Goal: Task Accomplishment & Management: Manage account settings

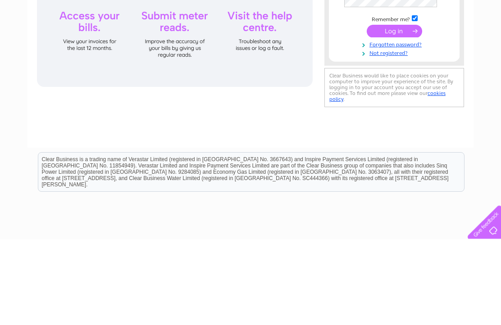
type input "[EMAIL_ADDRESS][DOMAIN_NAME]"
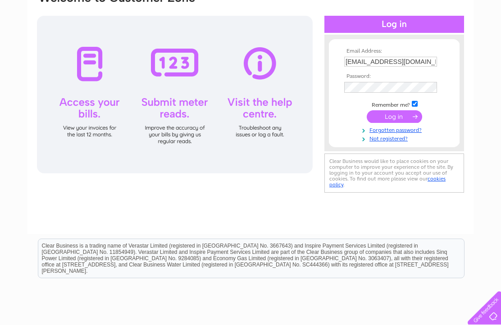
click at [397, 121] on input "submit" at bounding box center [393, 116] width 55 height 13
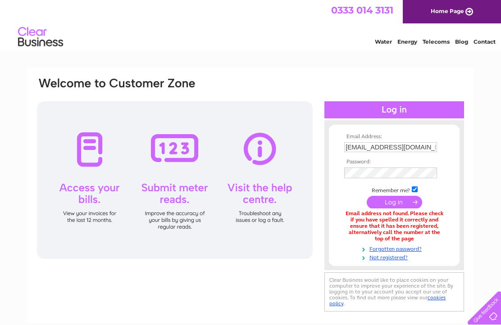
click at [408, 150] on input "ajonesthebrooks@outlook.com" at bounding box center [390, 147] width 93 height 10
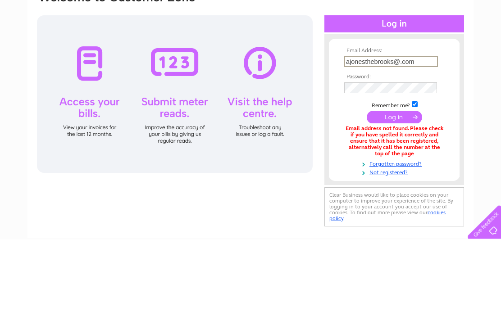
click at [421, 134] on tbody "Email Address: ajonesthebrooks@.com Password: Remember me?" at bounding box center [394, 198] width 104 height 128
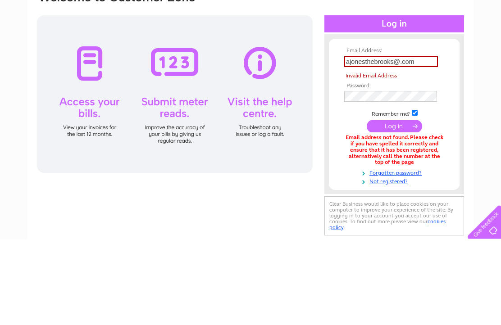
scroll to position [86, 0]
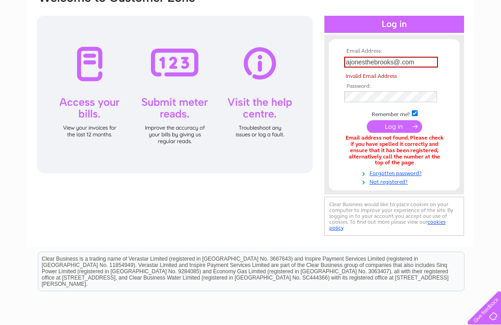
click at [426, 67] on input "ajonesthebrooks@.com" at bounding box center [391, 62] width 94 height 11
type input "a"
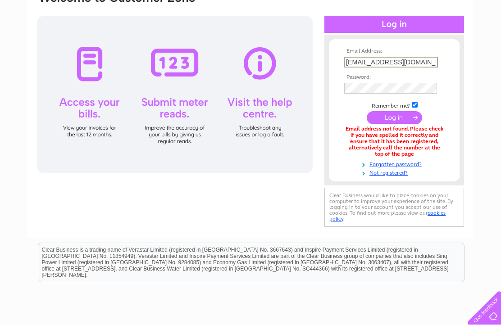
type input "annjones00@tiscali.co.uk"
click at [398, 123] on input "submit" at bounding box center [393, 116] width 55 height 13
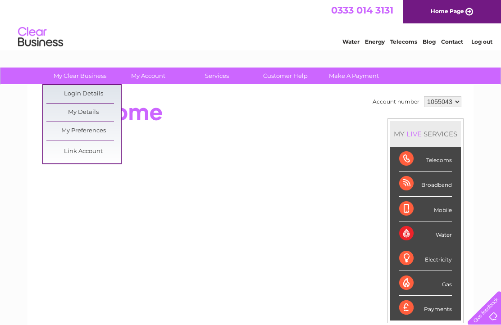
click at [91, 113] on link "My Details" at bounding box center [83, 113] width 74 height 18
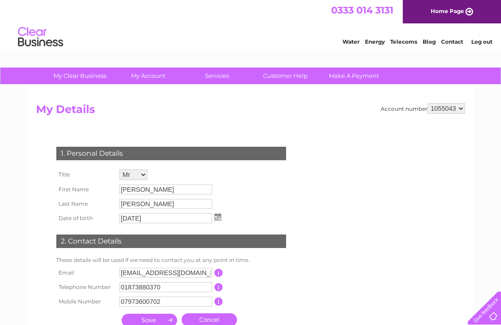
click at [459, 109] on select "1055043 1055045" at bounding box center [445, 108] width 37 height 11
select select "1055045"
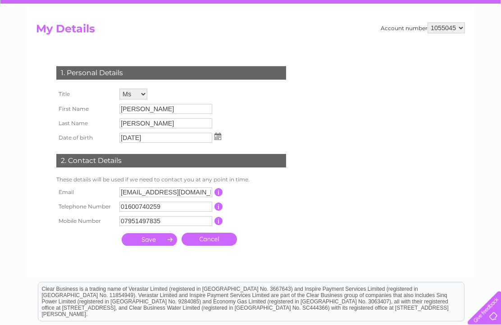
scroll to position [81, 0]
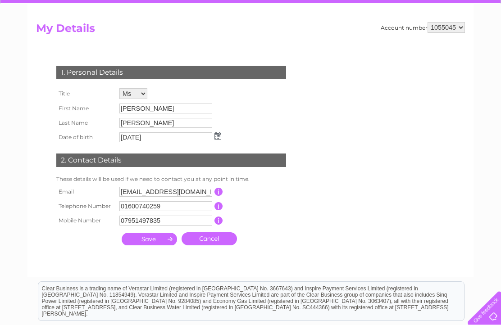
click at [148, 245] on input "submit" at bounding box center [149, 239] width 55 height 13
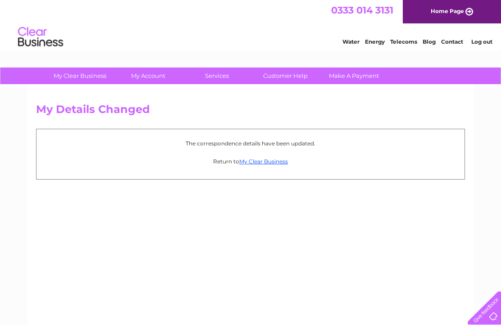
click at [269, 163] on link "My Clear Business" at bounding box center [263, 161] width 49 height 7
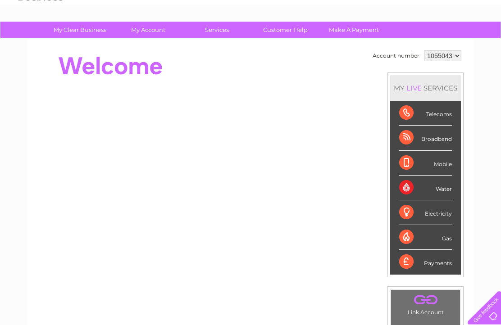
scroll to position [46, 0]
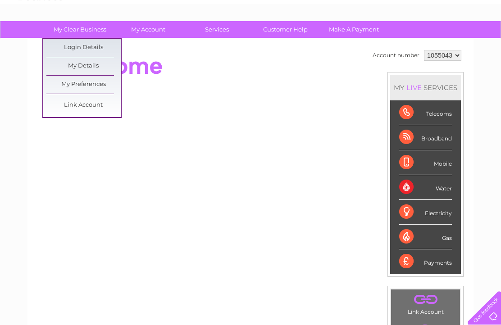
click at [92, 66] on link "My Details" at bounding box center [83, 66] width 74 height 18
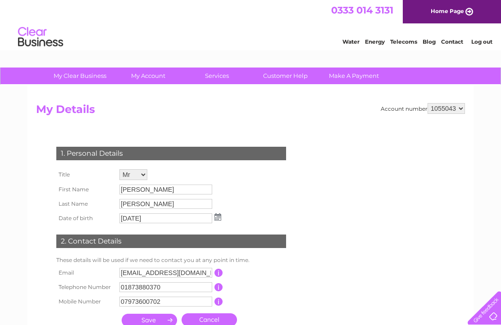
click at [457, 109] on select "1055043 1055045" at bounding box center [445, 108] width 37 height 11
select select "1055045"
click at [232, 247] on div "2. Contact Details" at bounding box center [171, 242] width 230 height 14
click at [481, 42] on link "Log out" at bounding box center [481, 41] width 21 height 7
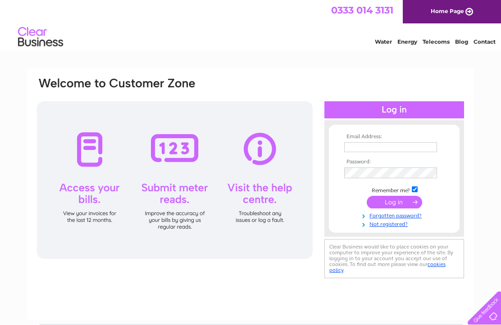
click at [361, 152] on input "text" at bounding box center [390, 147] width 93 height 10
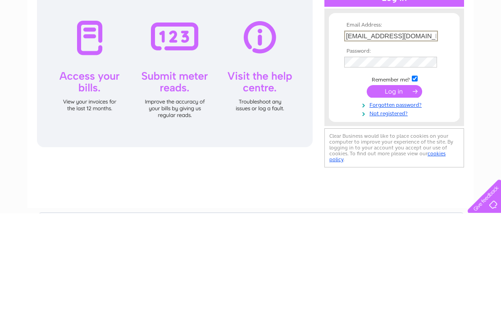
type input "ajonesthebrooks@outlook.com"
click at [421, 212] on link "Forgotten password?" at bounding box center [395, 216] width 102 height 9
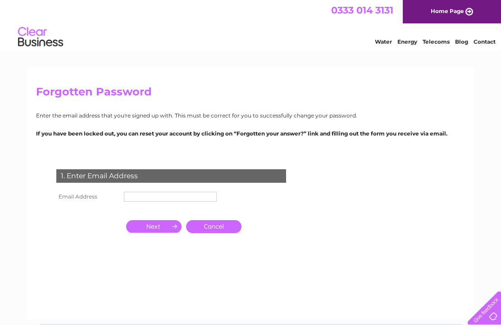
click at [141, 202] on input "text" at bounding box center [170, 197] width 93 height 10
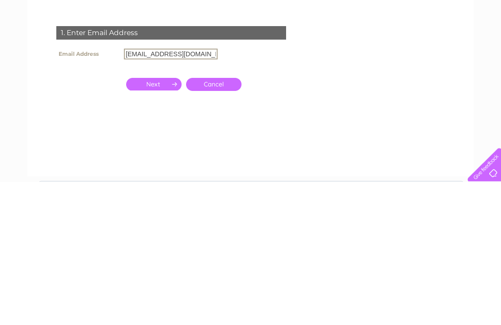
type input "[EMAIL_ADDRESS][DOMAIN_NAME]"
click at [158, 221] on input "button" at bounding box center [153, 227] width 55 height 13
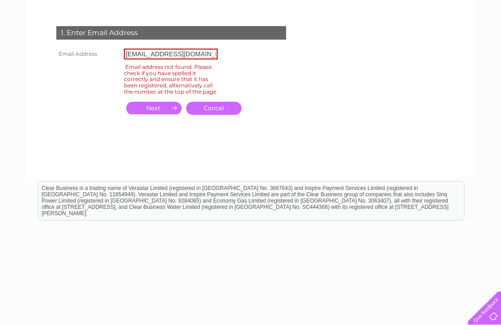
scroll to position [141, 0]
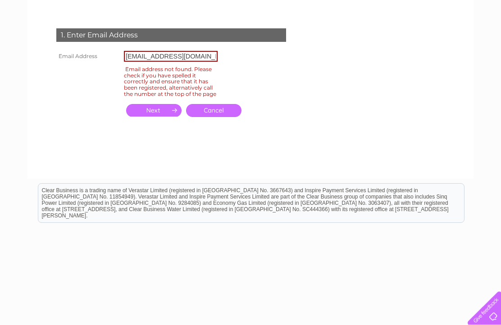
click at [215, 117] on link "Cancel" at bounding box center [213, 110] width 55 height 13
